Goal: Task Accomplishment & Management: Use online tool/utility

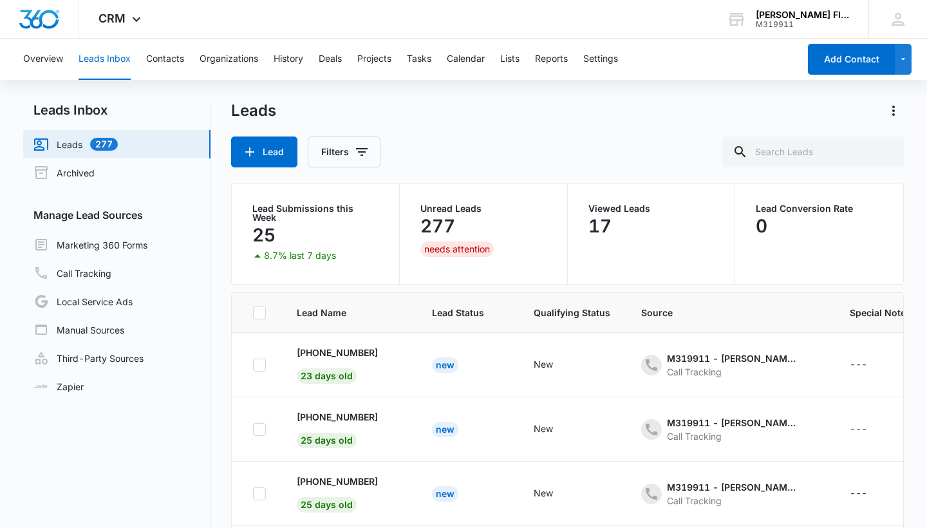
scroll to position [275, 0]
click at [133, 19] on icon at bounding box center [136, 22] width 15 height 15
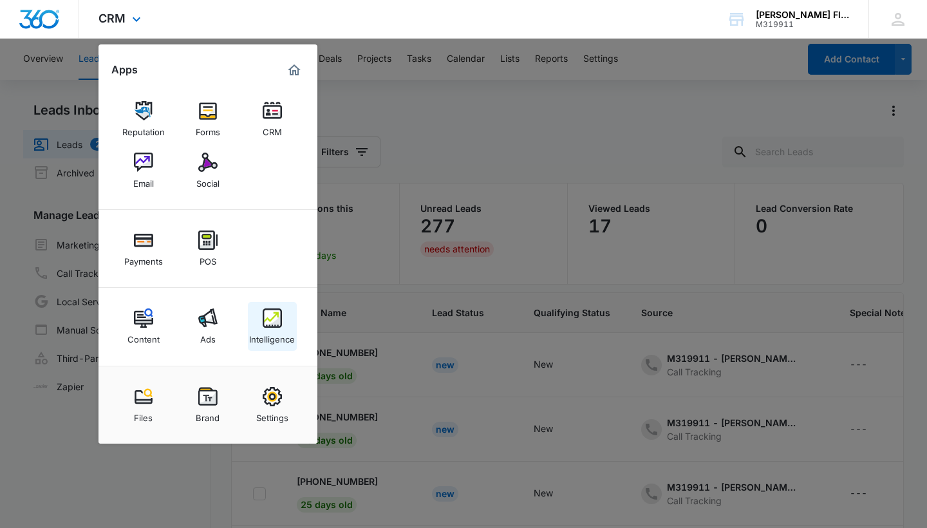
click at [269, 316] on img at bounding box center [272, 318] width 19 height 19
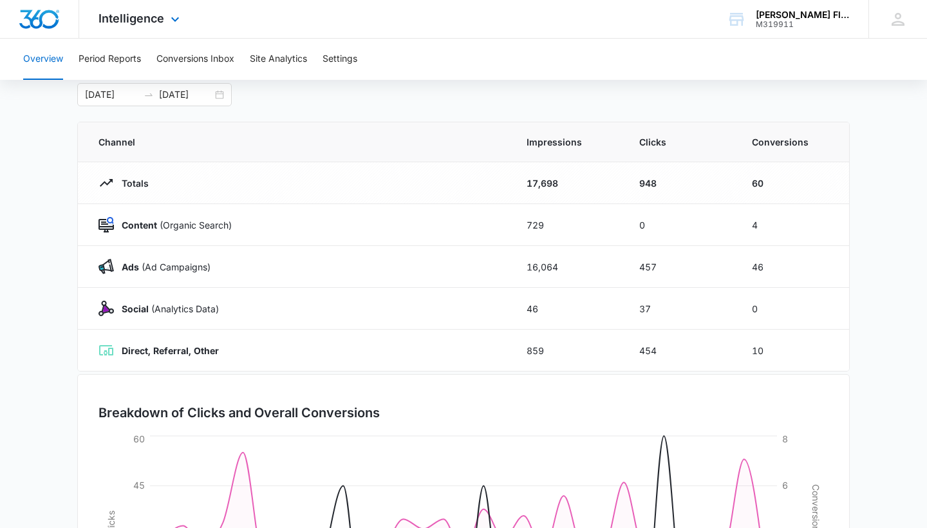
scroll to position [76, 0]
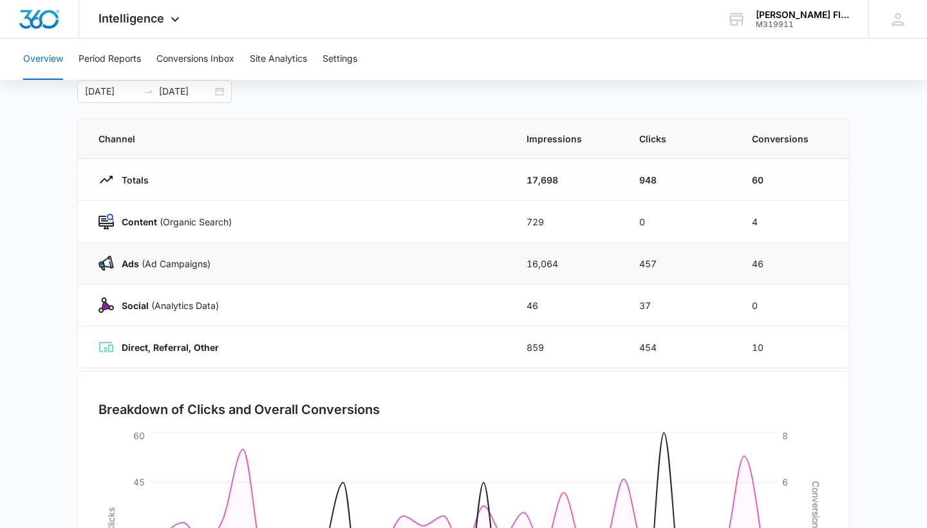
click at [435, 266] on div "Ads (Ad Campaigns)" at bounding box center [297, 263] width 397 height 15
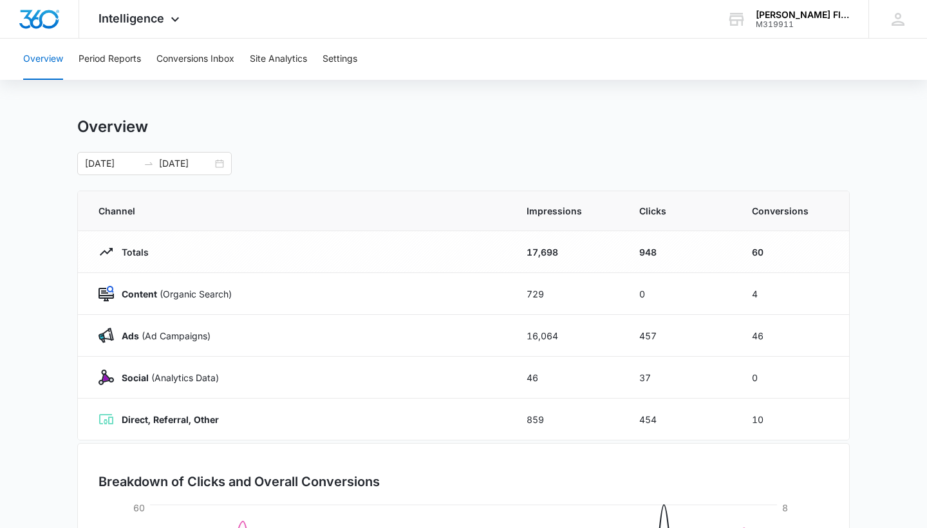
scroll to position [6, 0]
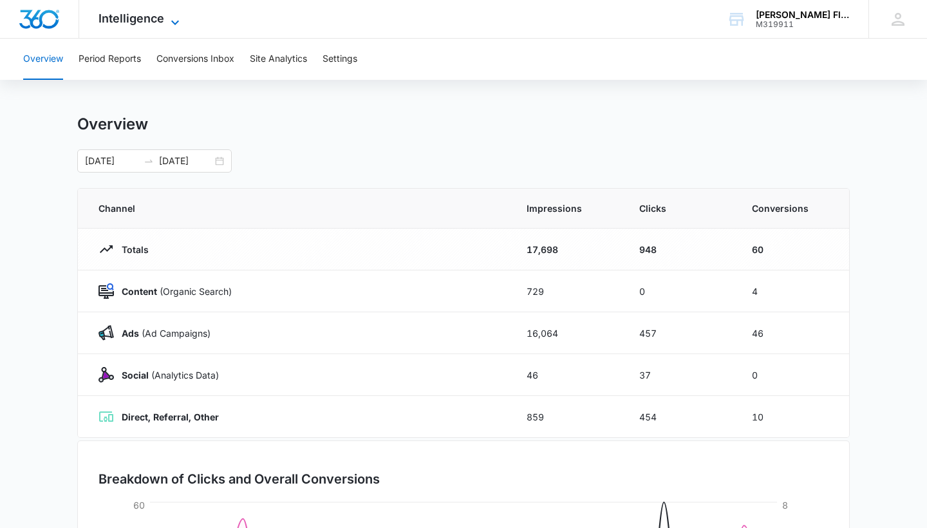
click at [174, 22] on icon at bounding box center [174, 22] width 15 height 15
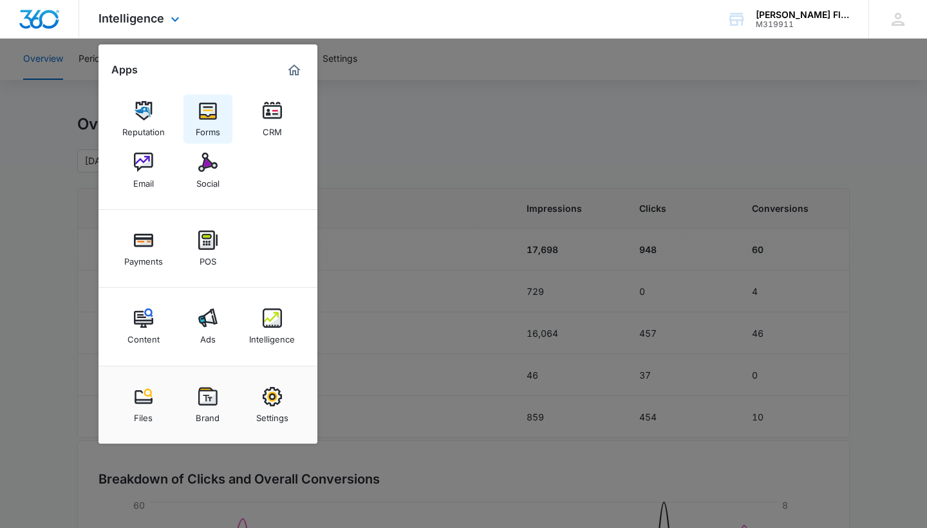
click at [207, 122] on div "Forms" at bounding box center [208, 128] width 24 height 17
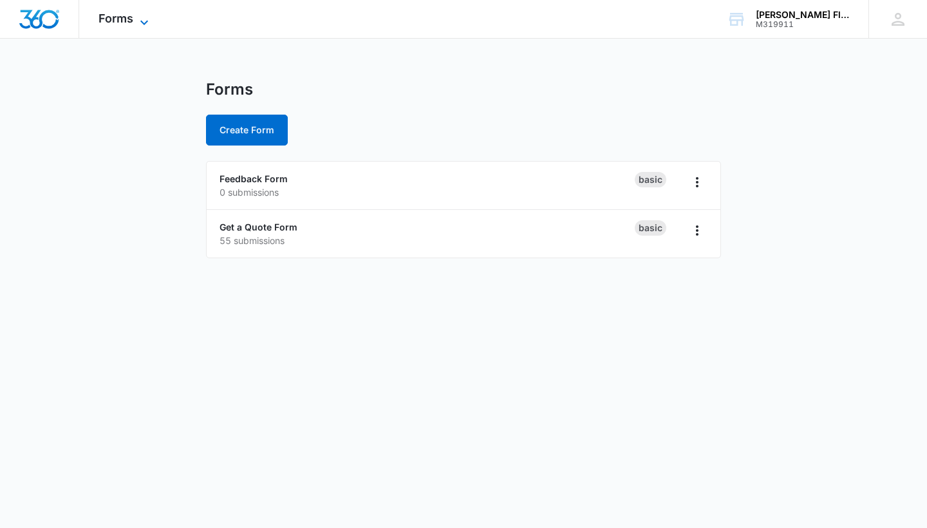
click at [142, 21] on icon at bounding box center [144, 22] width 8 height 5
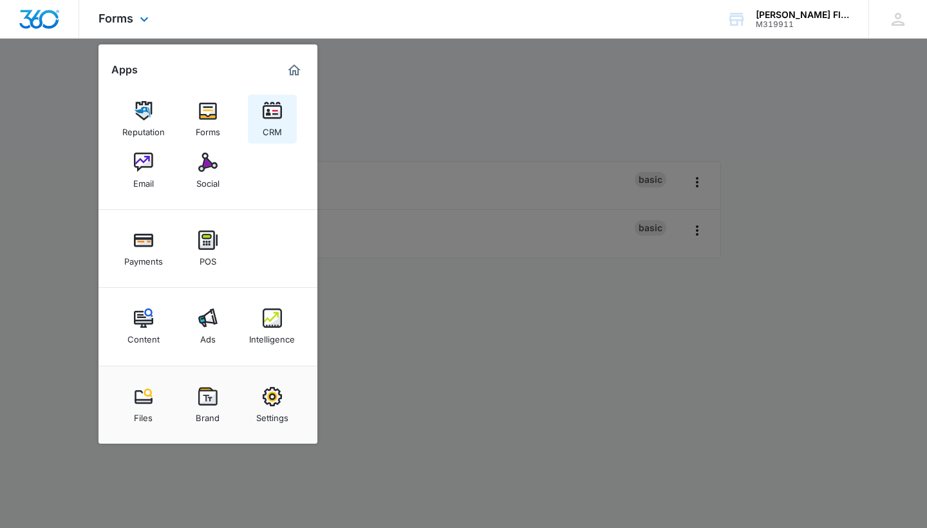
click at [274, 115] on img at bounding box center [272, 110] width 19 height 19
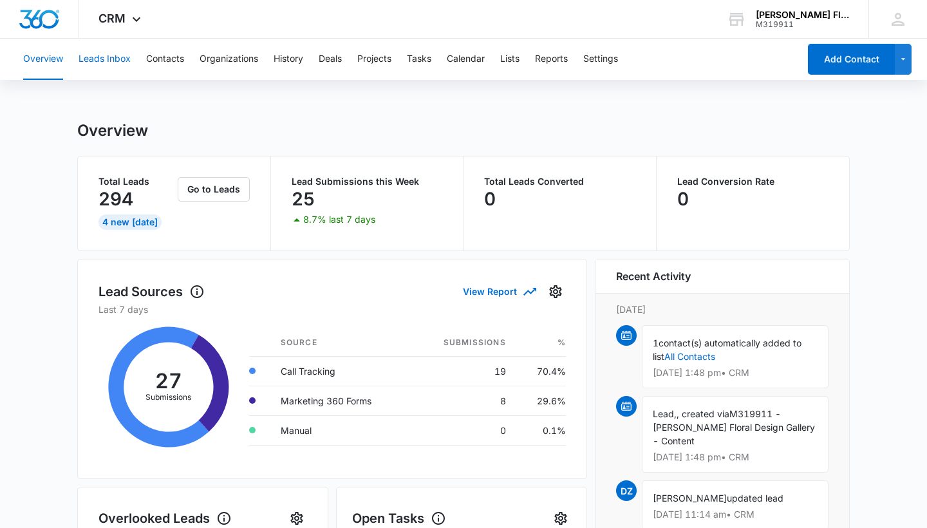
click at [120, 59] on button "Leads Inbox" at bounding box center [105, 59] width 52 height 41
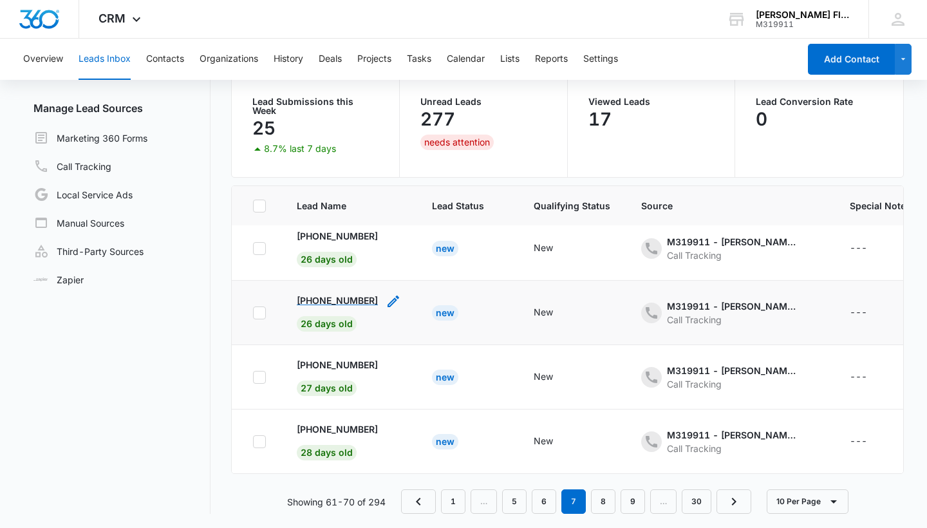
scroll to position [102, 0]
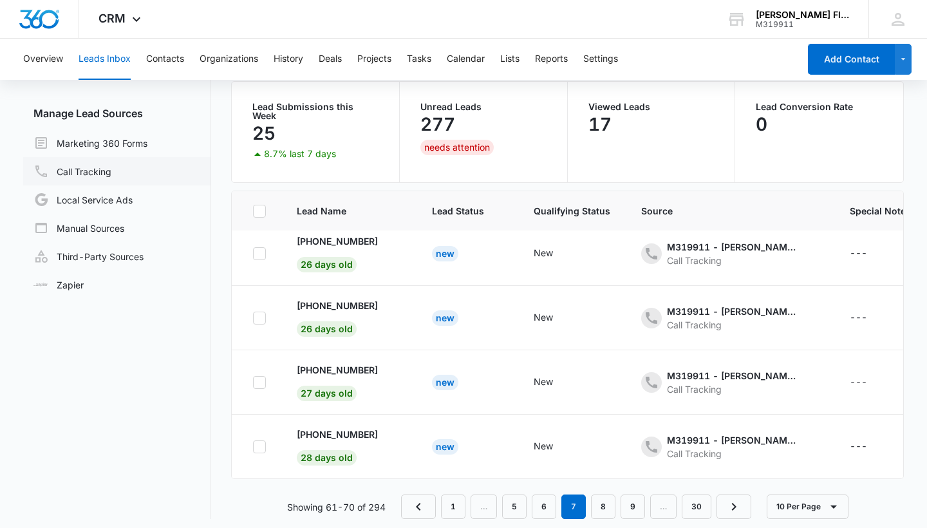
click at [100, 173] on link "Call Tracking" at bounding box center [72, 171] width 78 height 15
click at [450, 495] on link "1" at bounding box center [453, 507] width 24 height 24
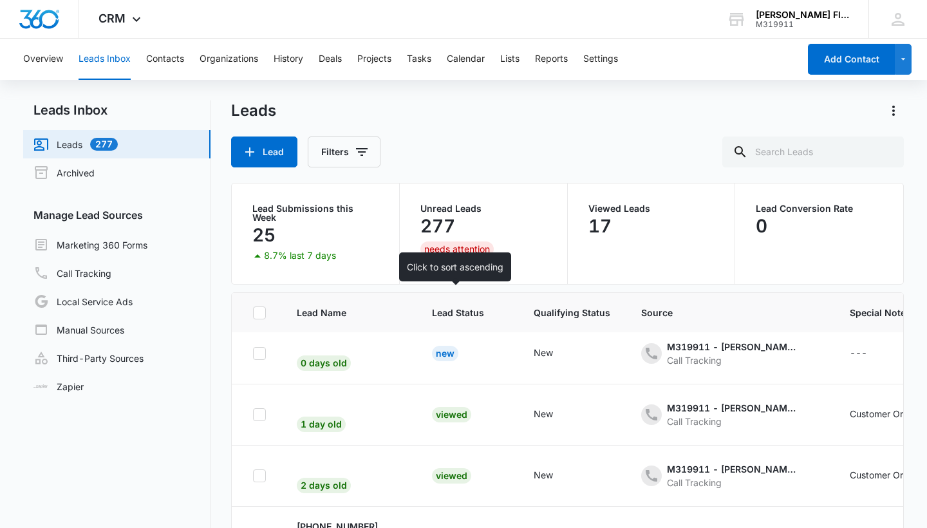
scroll to position [260, 0]
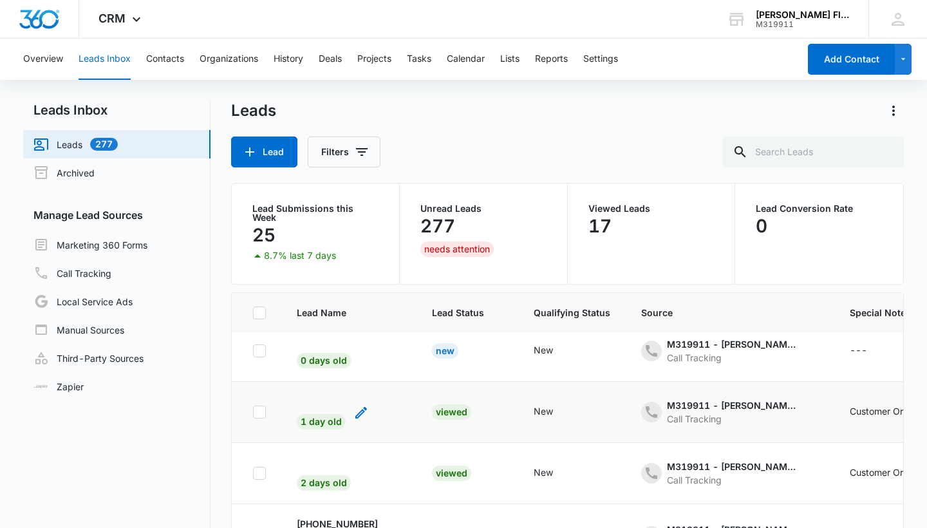
click at [313, 414] on span "1 day old" at bounding box center [321, 421] width 49 height 15
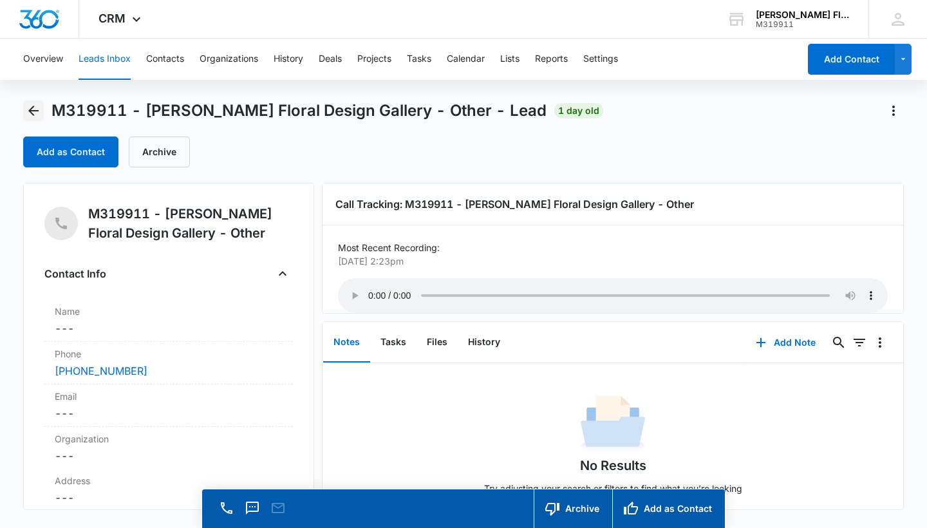
click at [33, 109] on icon "Back" at bounding box center [33, 110] width 15 height 15
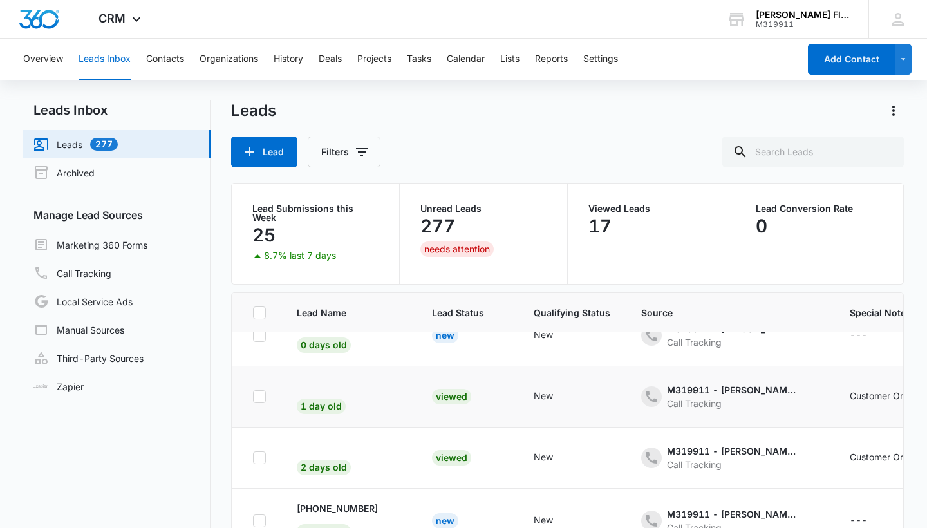
scroll to position [278, 0]
click at [330, 397] on span "1 day old" at bounding box center [321, 404] width 49 height 15
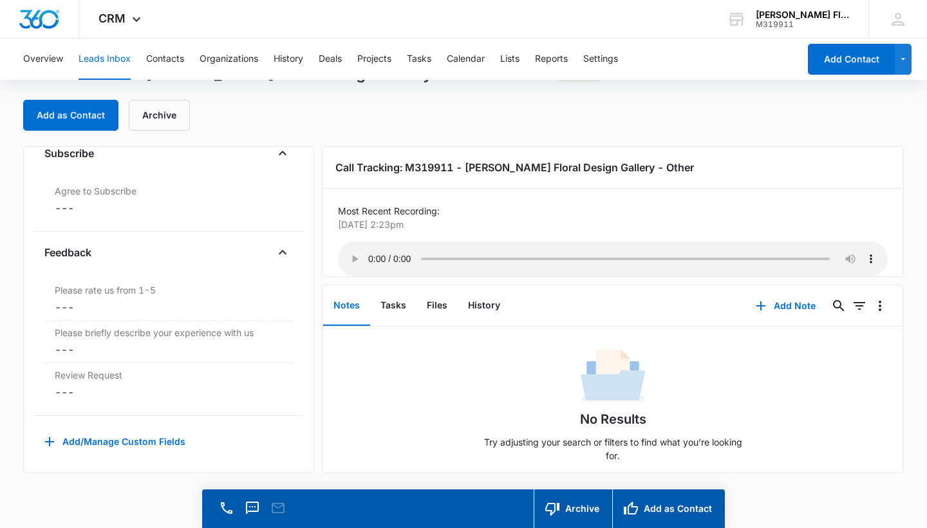
scroll to position [10, 0]
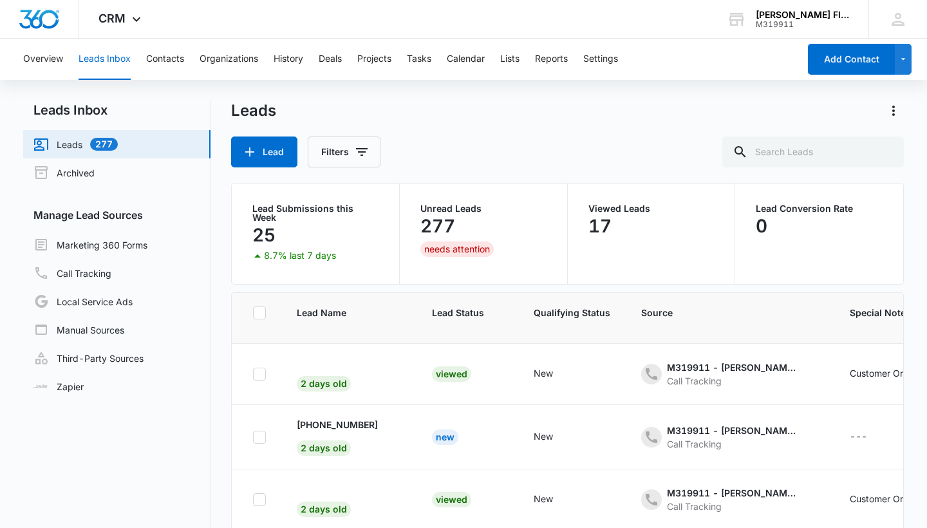
scroll to position [367, 0]
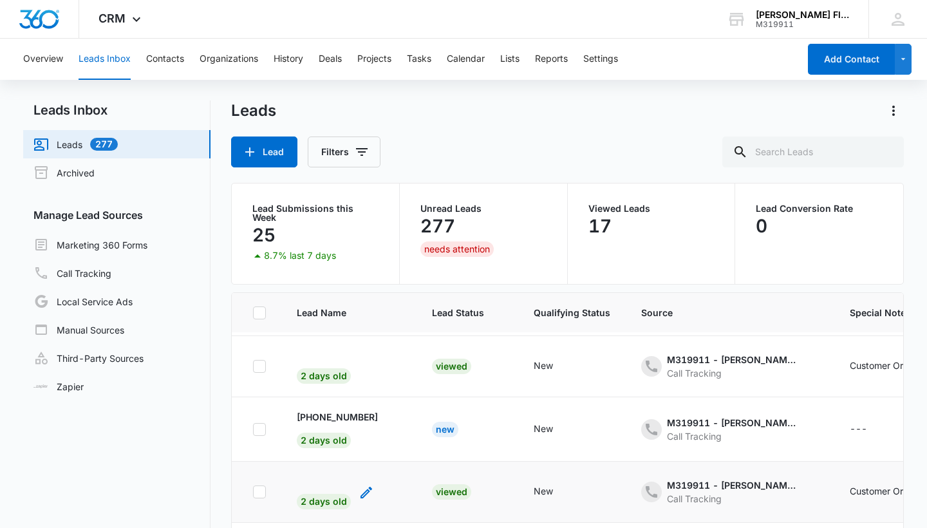
click at [339, 494] on span "2 days old" at bounding box center [324, 501] width 54 height 15
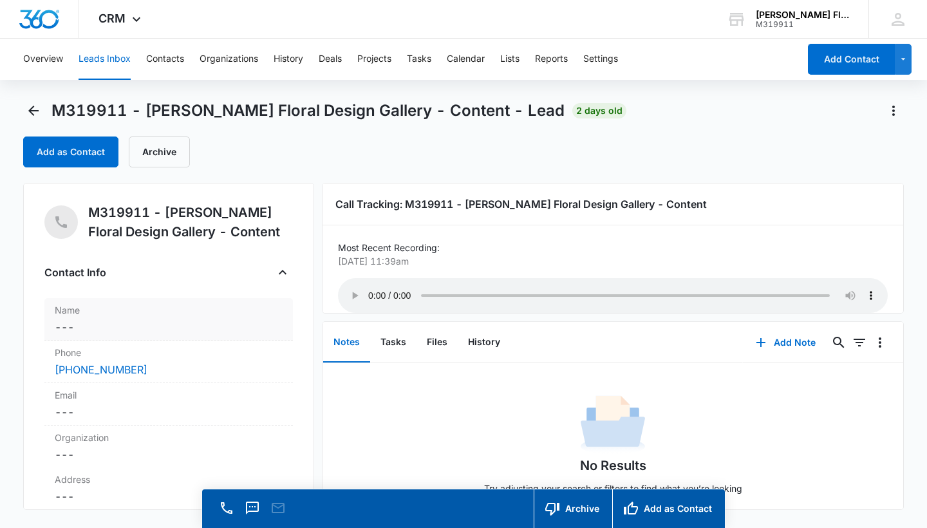
scroll to position [2, 0]
click at [35, 110] on icon "Back" at bounding box center [33, 111] width 10 height 10
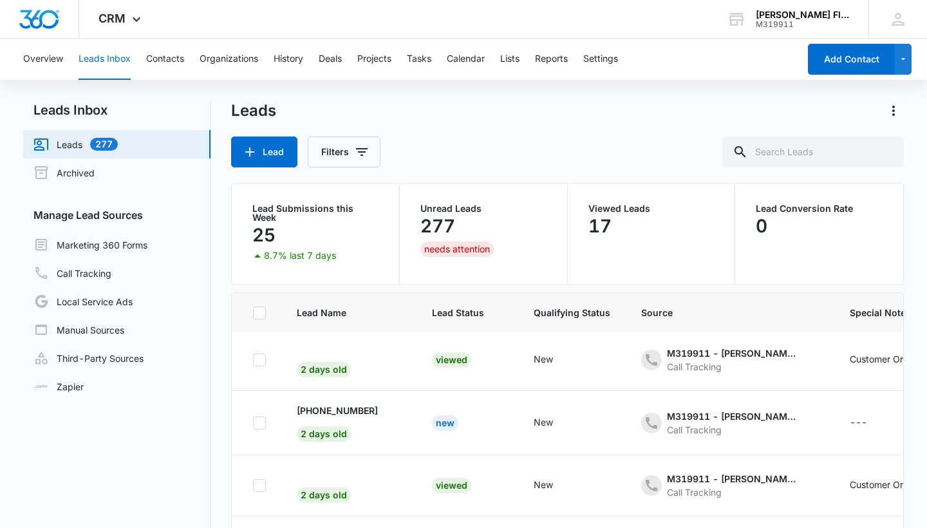
scroll to position [374, 0]
click at [331, 365] on span "2 days old" at bounding box center [324, 369] width 54 height 15
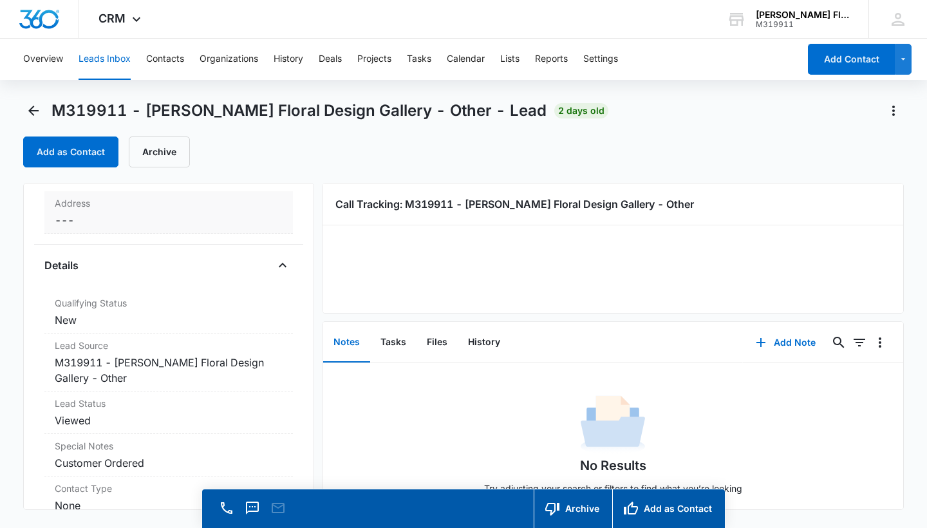
scroll to position [278, 0]
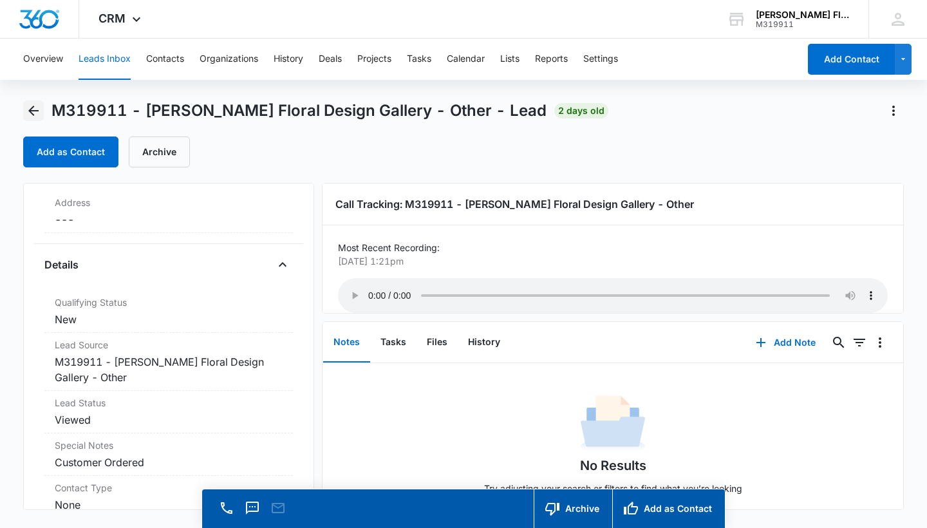
click at [34, 108] on icon "Back" at bounding box center [33, 110] width 15 height 15
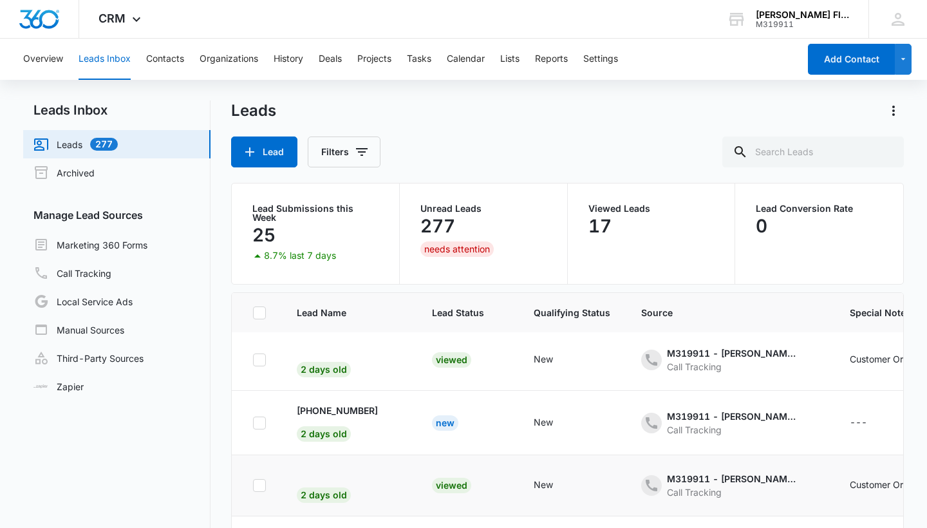
scroll to position [374, 0]
click at [339, 493] on span "2 days old" at bounding box center [324, 495] width 54 height 15
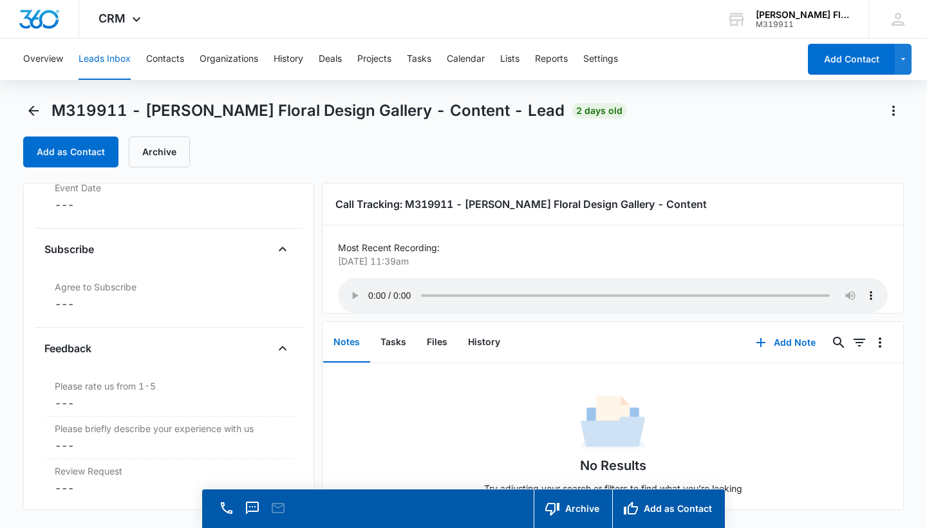
scroll to position [1334, 0]
click at [32, 112] on icon "Back" at bounding box center [33, 110] width 15 height 15
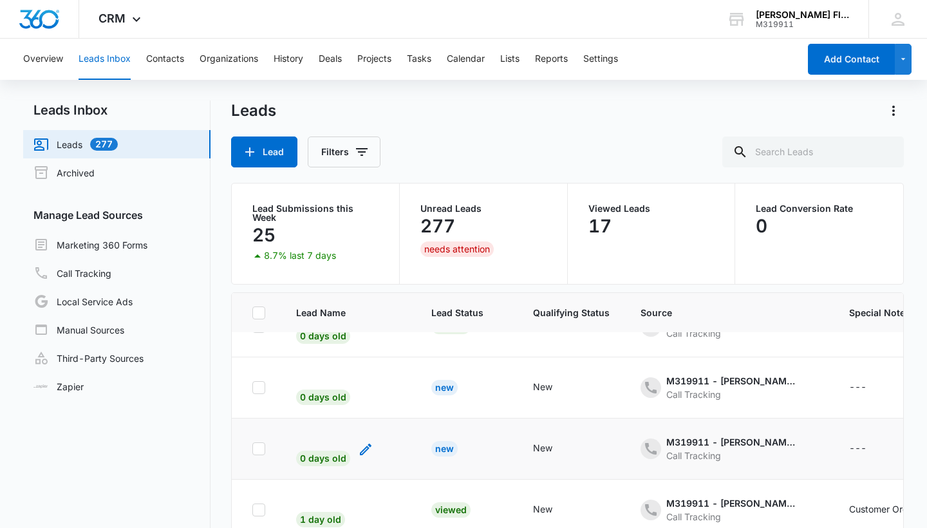
scroll to position [164, 1]
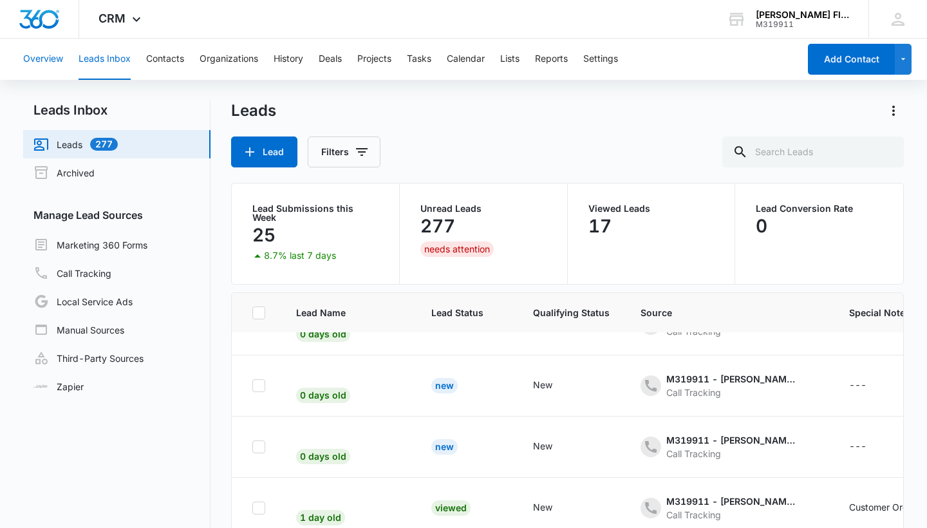
click at [42, 63] on button "Overview" at bounding box center [43, 59] width 40 height 41
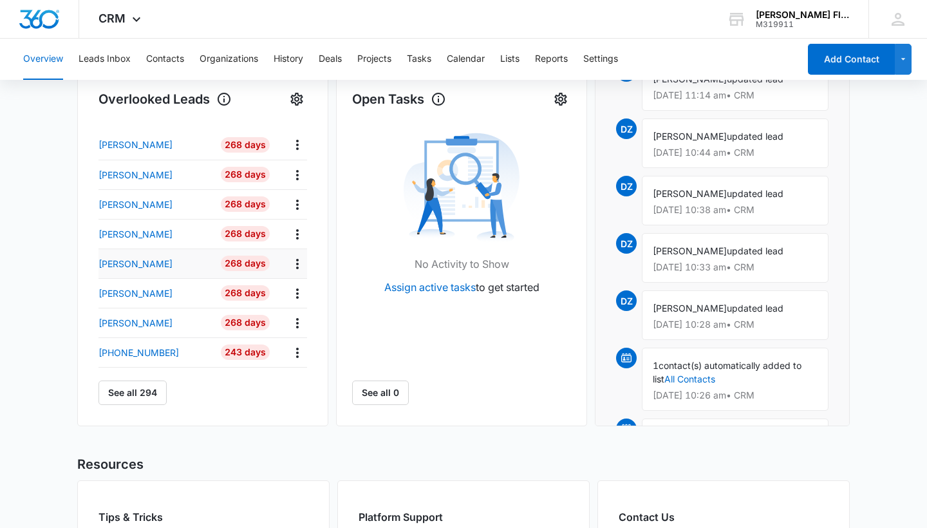
scroll to position [422, 0]
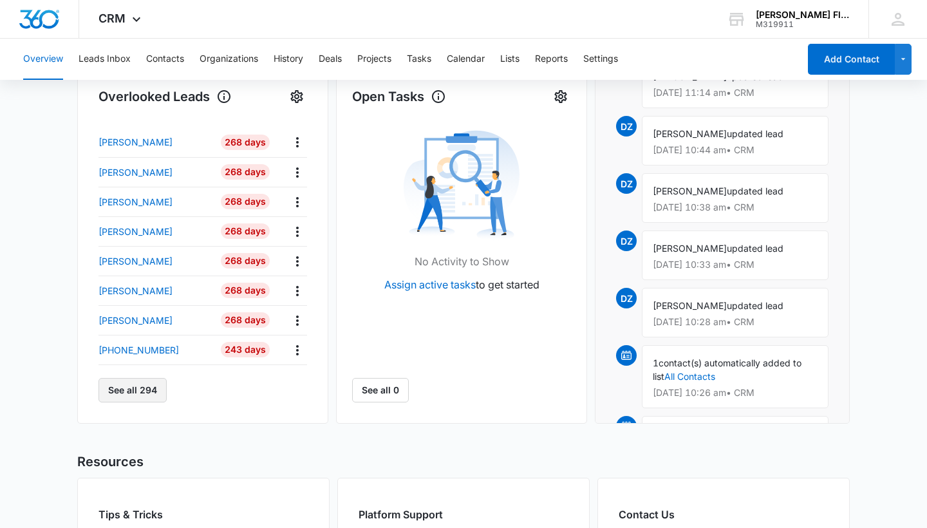
click at [145, 403] on button "See all 294" at bounding box center [133, 390] width 68 height 24
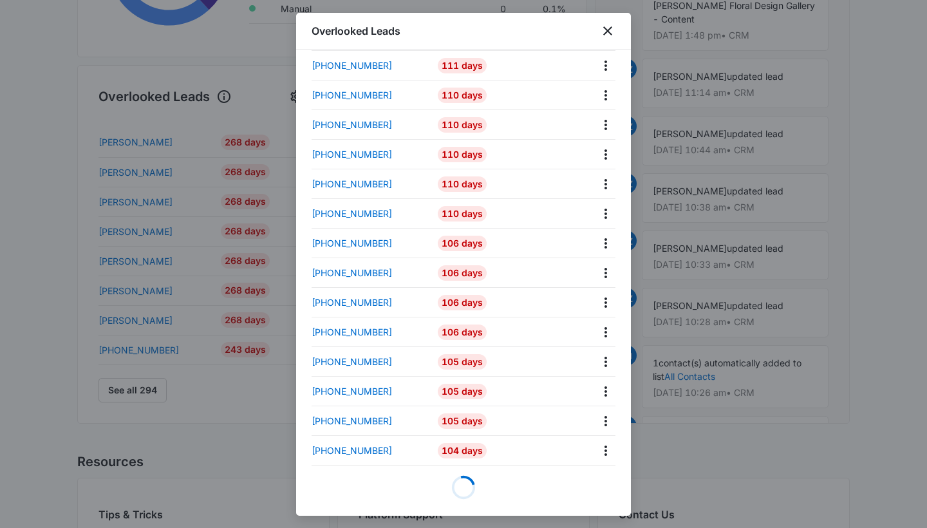
scroll to position [2590, 0]
click at [609, 31] on icon "close" at bounding box center [607, 30] width 15 height 15
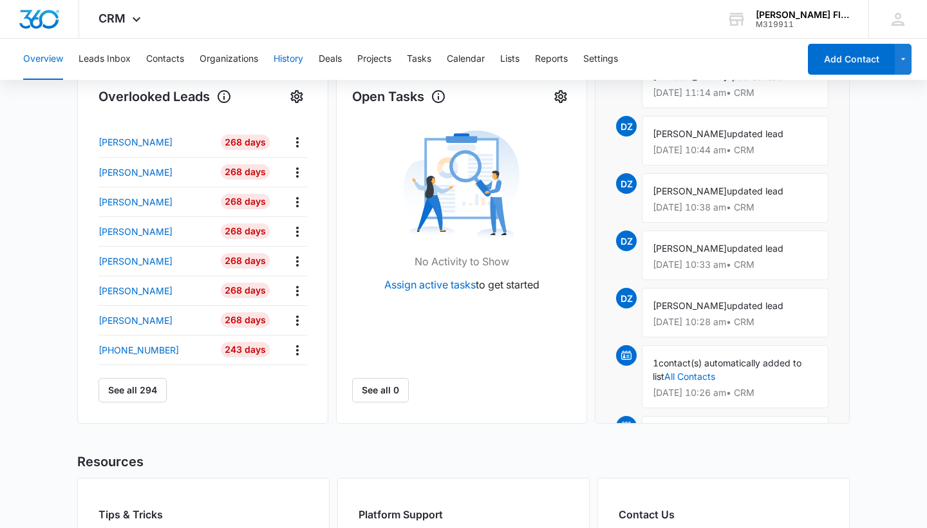
click at [291, 53] on button "History" at bounding box center [289, 59] width 30 height 41
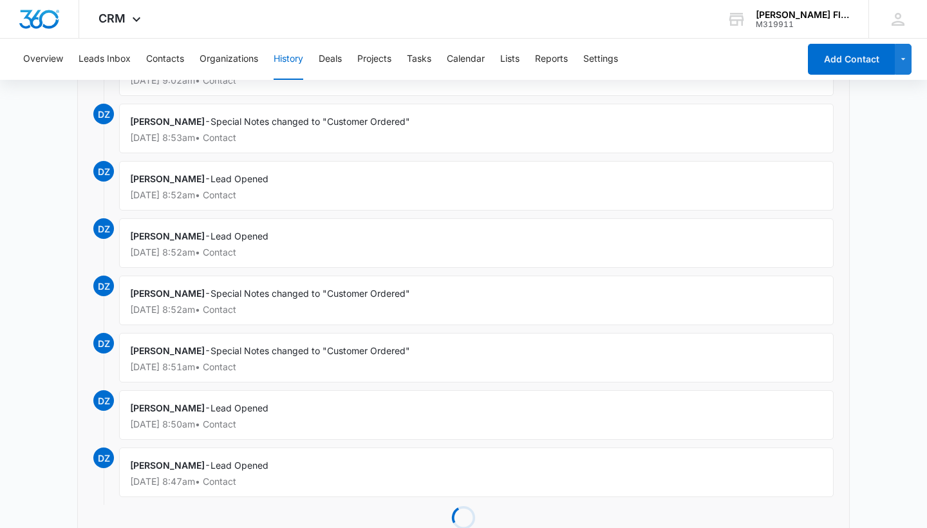
scroll to position [1670, 0]
click at [169, 59] on button "Contacts" at bounding box center [165, 59] width 38 height 41
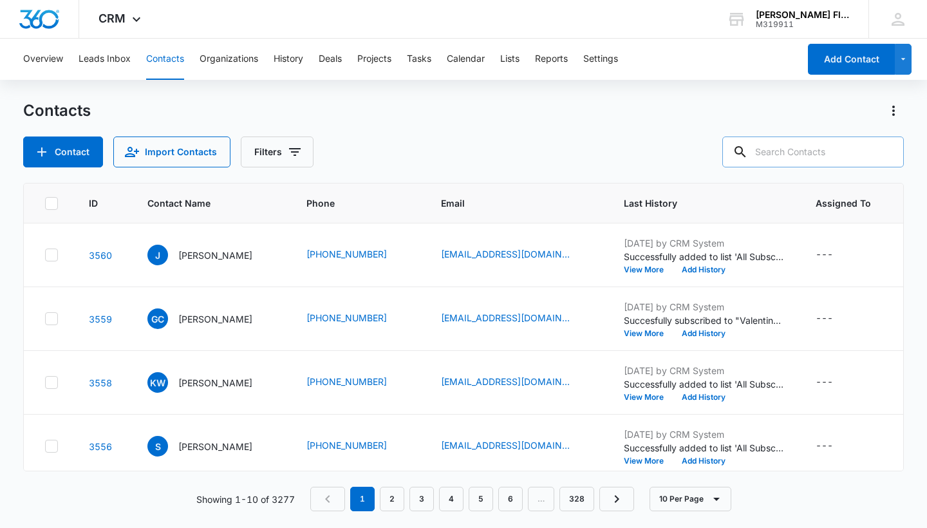
click at [771, 151] on input "text" at bounding box center [814, 152] width 182 height 31
type input "sandia king"
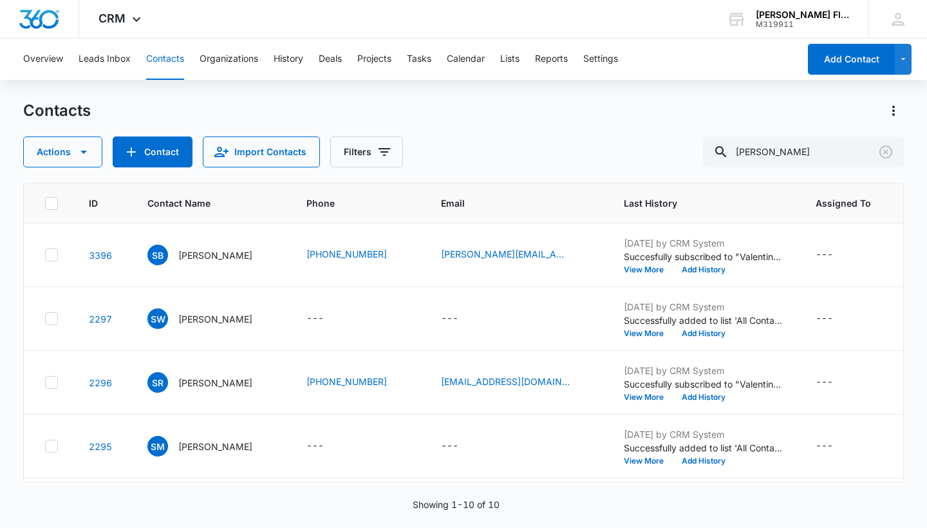
click at [687, 44] on div "Overview Leads Inbox Contacts Organizations History Deals Projects Tasks Calend…" at bounding box center [407, 59] width 784 height 41
